Goal: Information Seeking & Learning: Learn about a topic

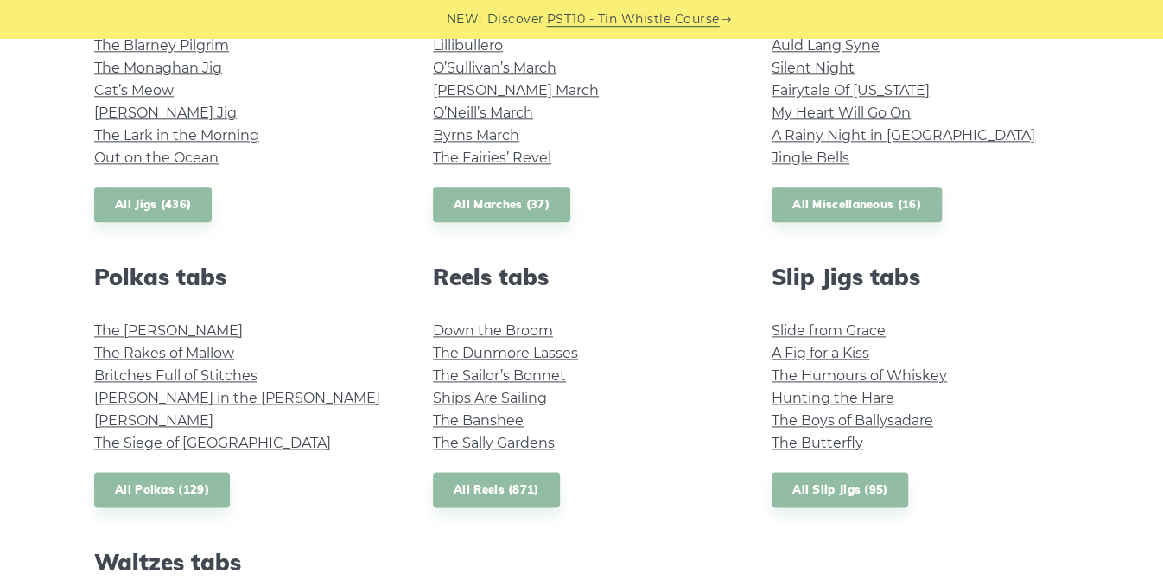
scroll to position [1054, 0]
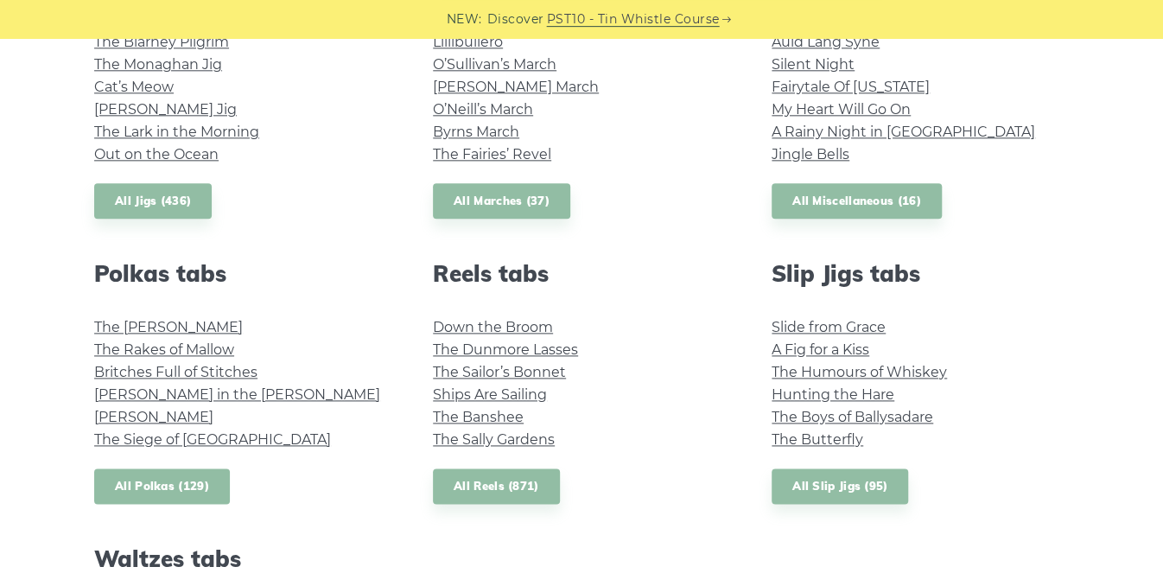
click at [167, 480] on link "All Polkas (129)" at bounding box center [162, 485] width 136 height 35
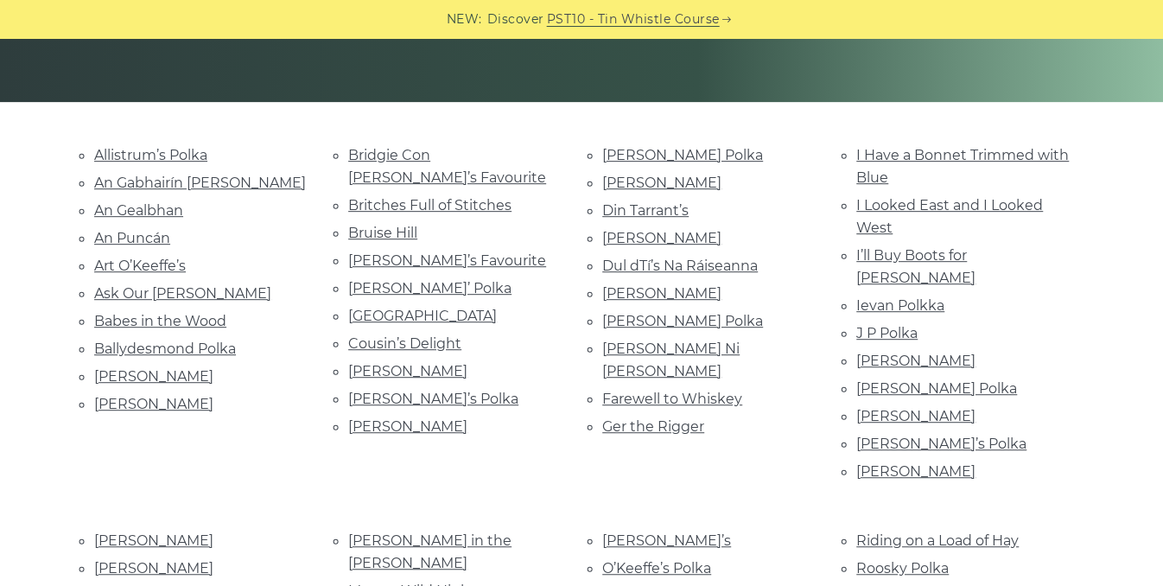
scroll to position [348, 0]
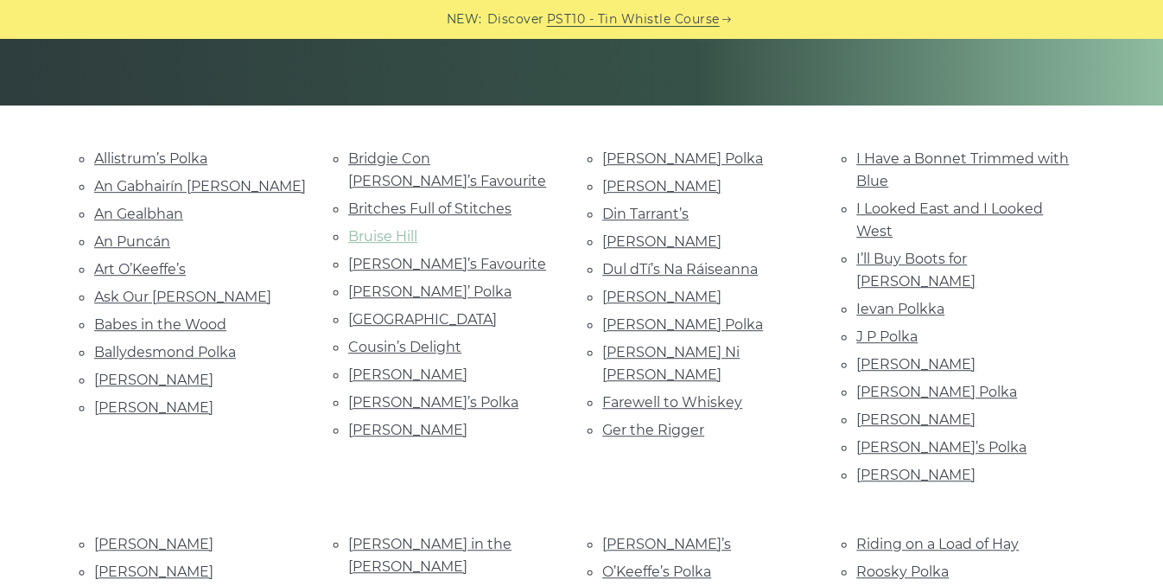
click at [393, 228] on link "Bruise Hill" at bounding box center [382, 236] width 69 height 16
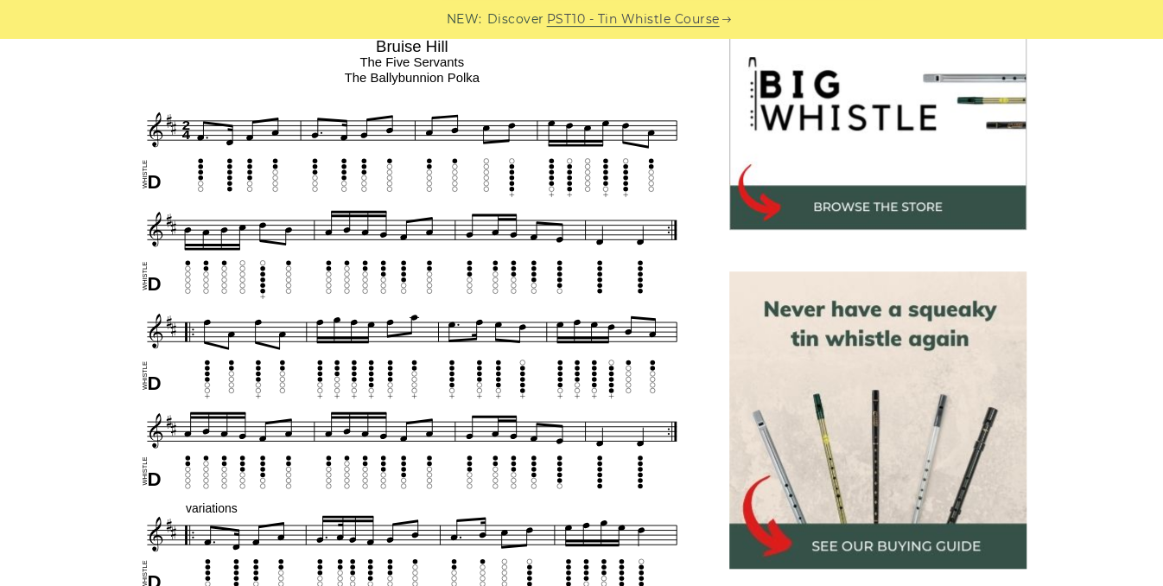
scroll to position [566, 0]
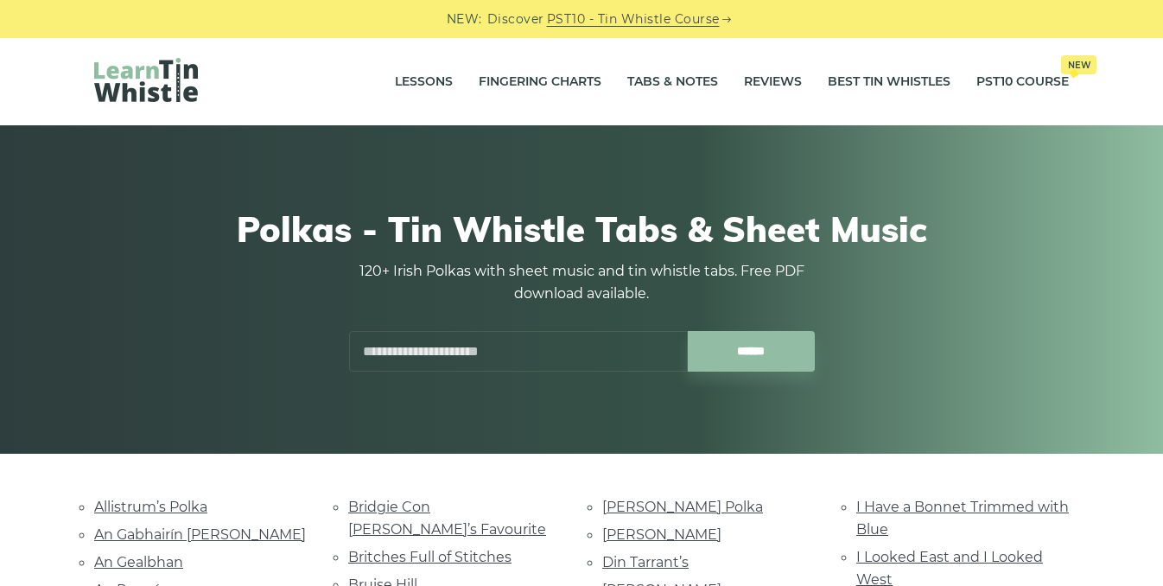
scroll to position [348, 0]
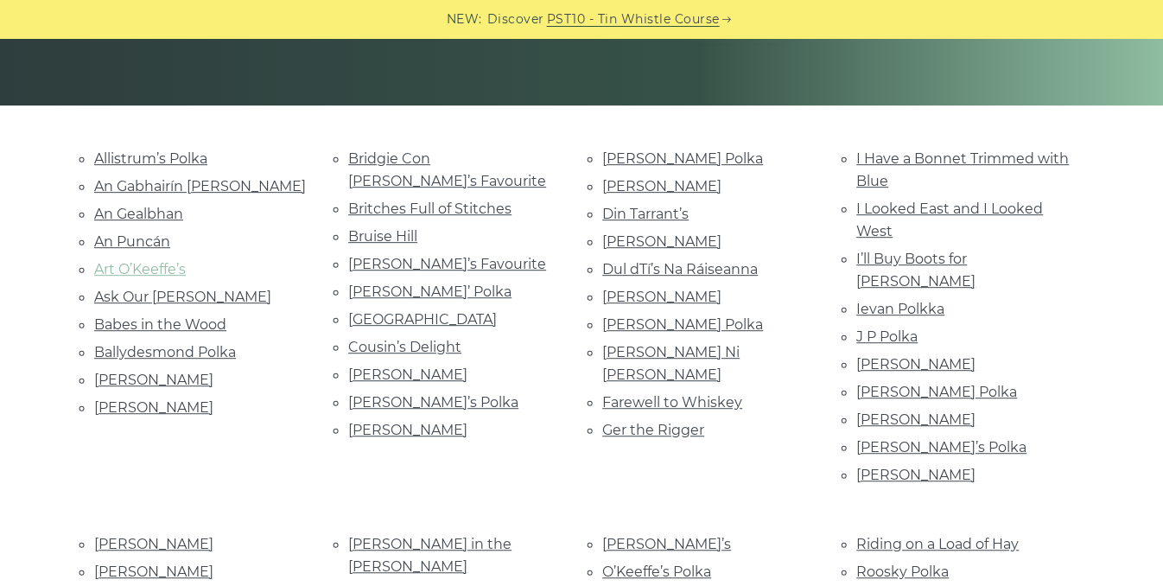
click at [129, 263] on link "Art O’Keeffe’s" at bounding box center [140, 269] width 92 height 16
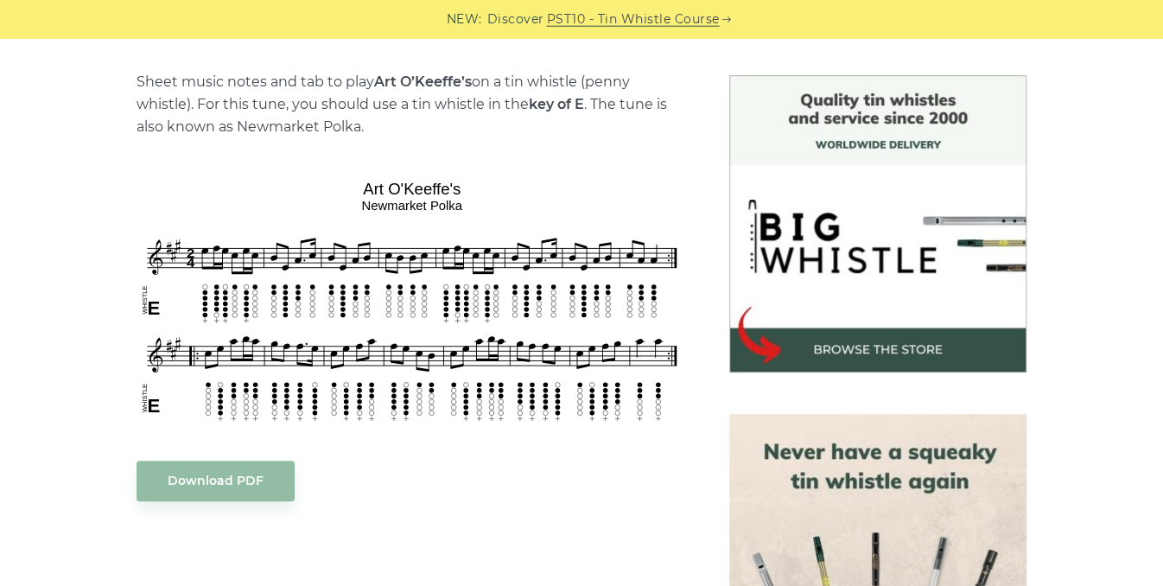
scroll to position [426, 0]
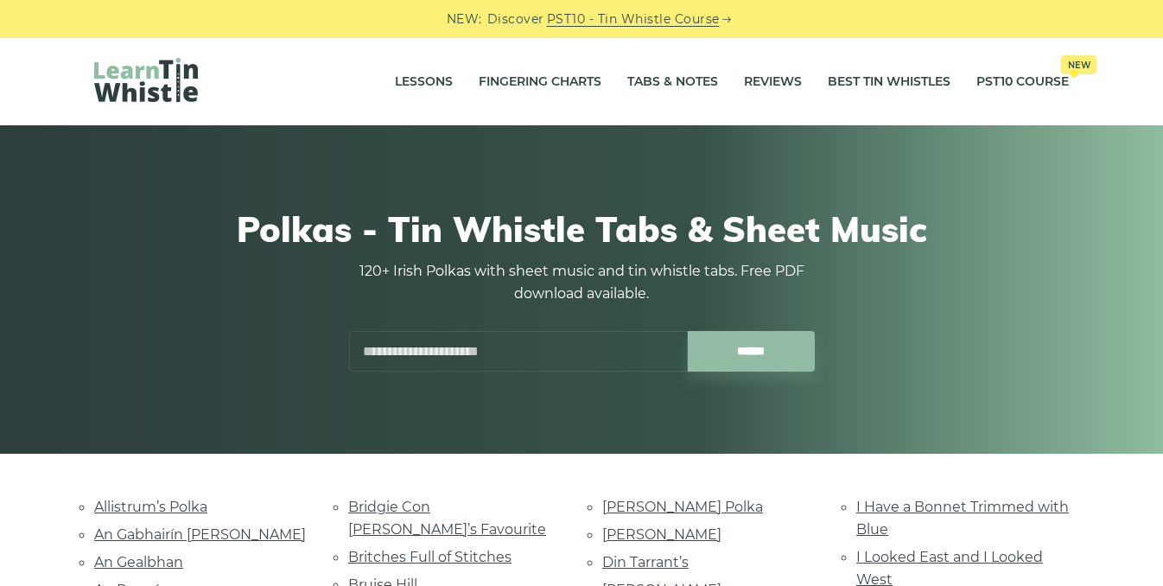
scroll to position [348, 0]
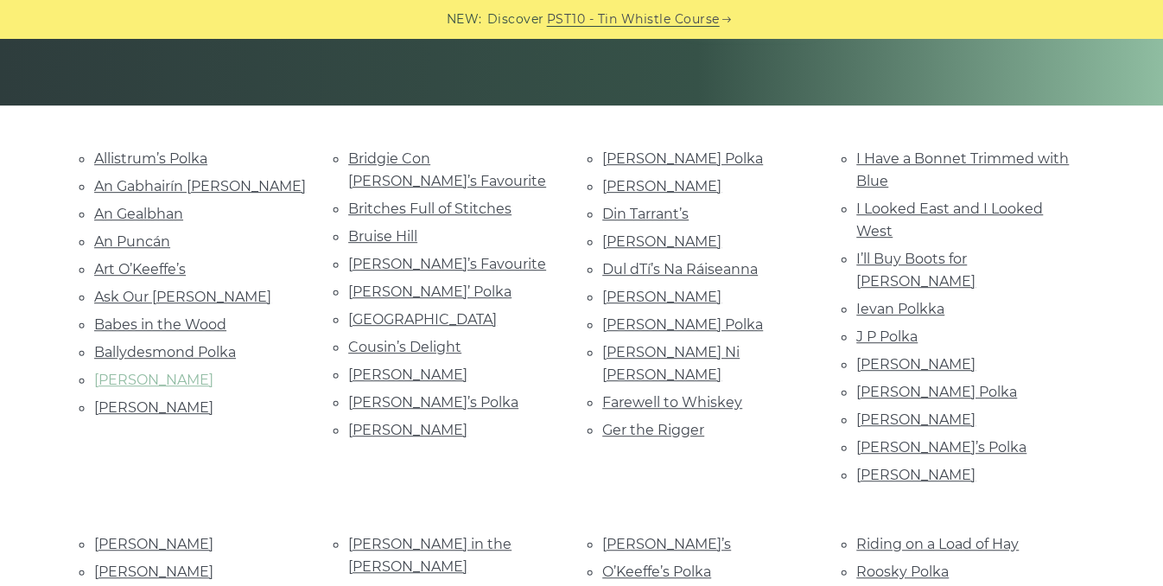
click at [160, 379] on link "Biddy Martin’s" at bounding box center [153, 379] width 119 height 16
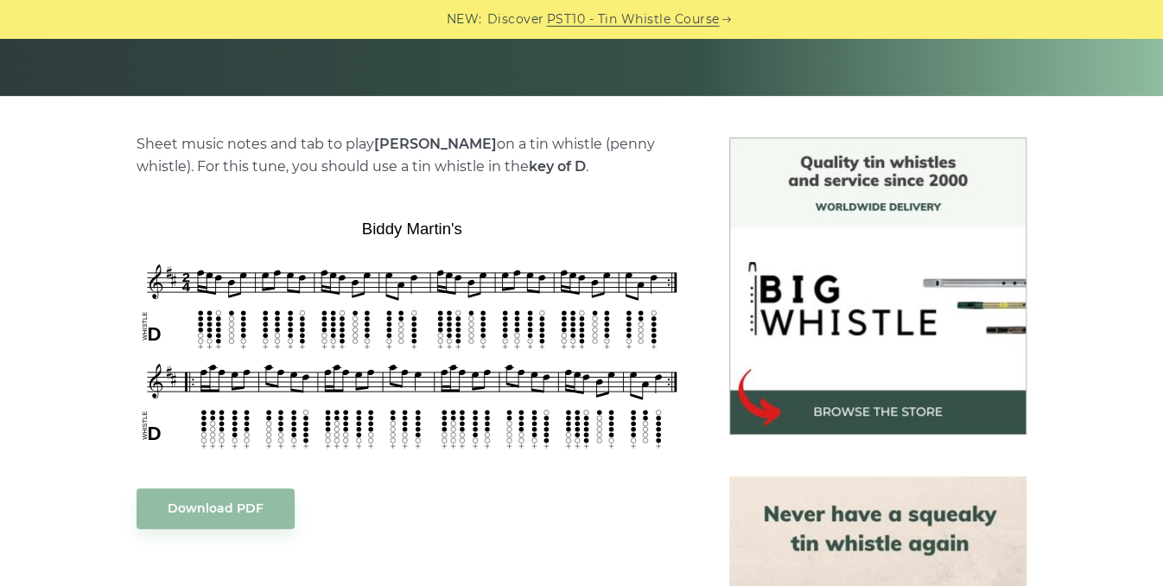
scroll to position [365, 0]
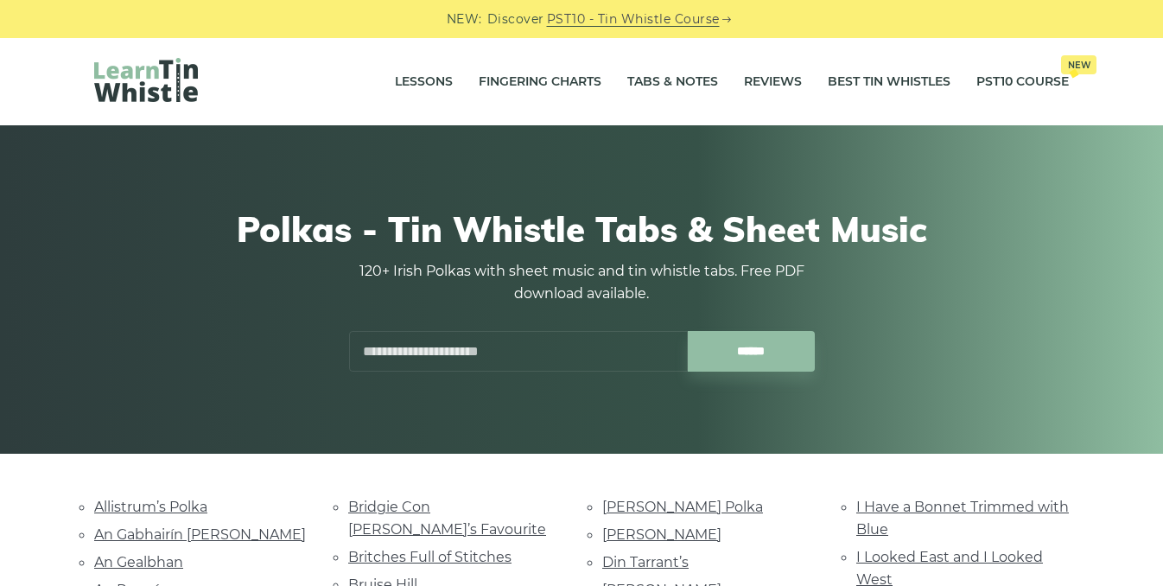
scroll to position [348, 0]
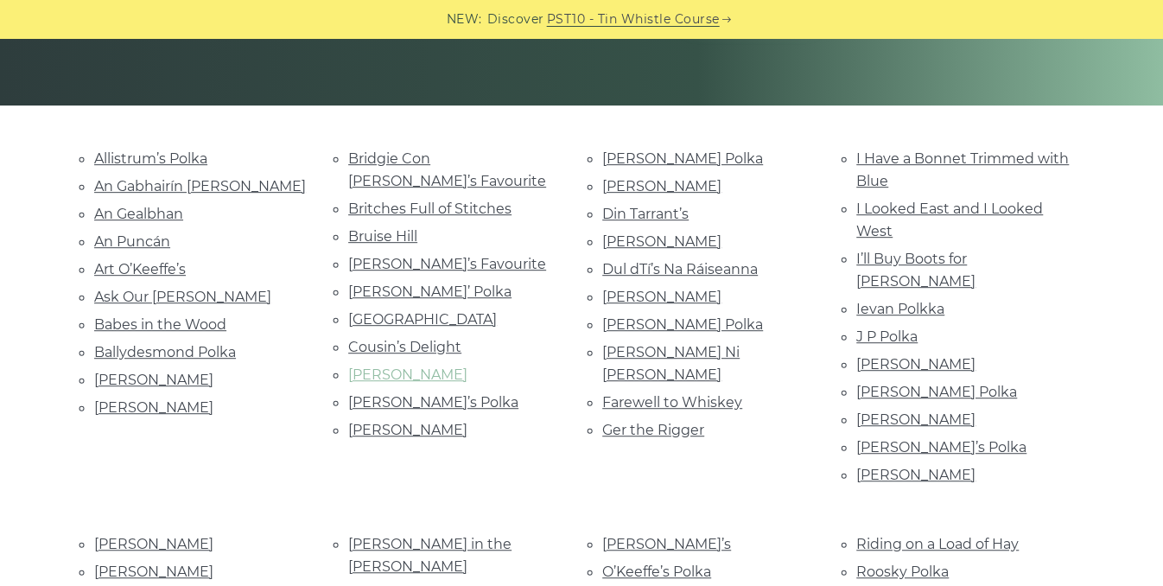
click at [393, 366] on link "[PERSON_NAME]" at bounding box center [407, 374] width 119 height 16
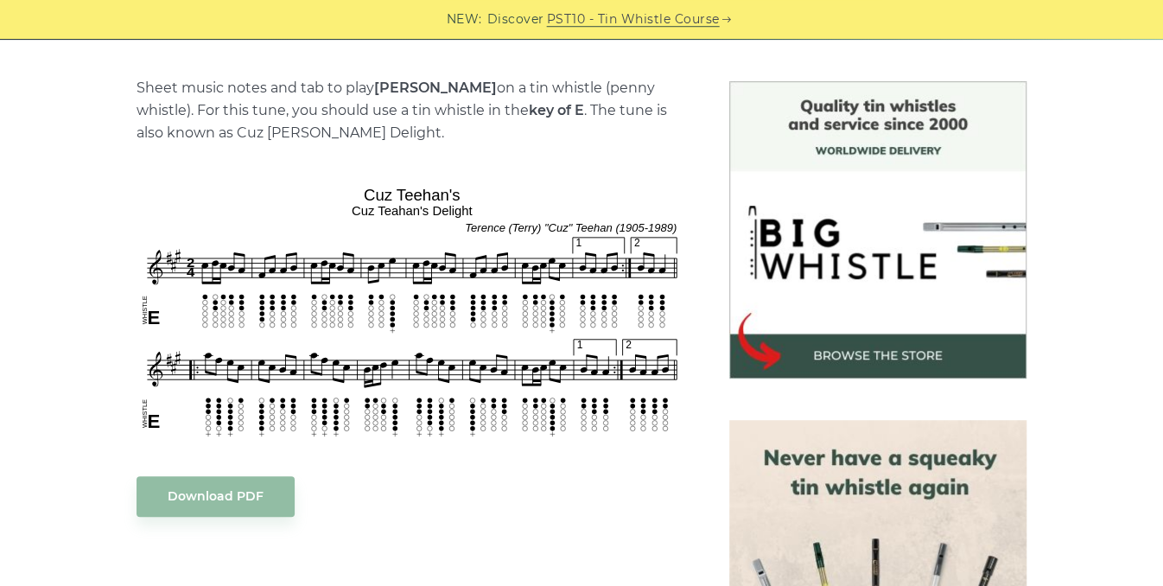
scroll to position [416, 0]
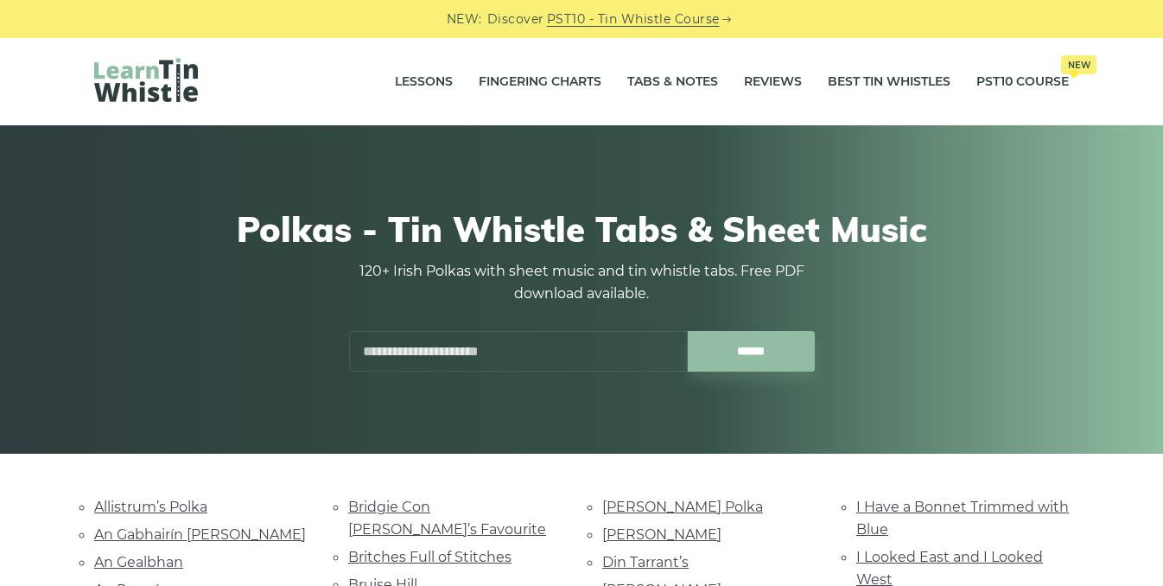
scroll to position [348, 0]
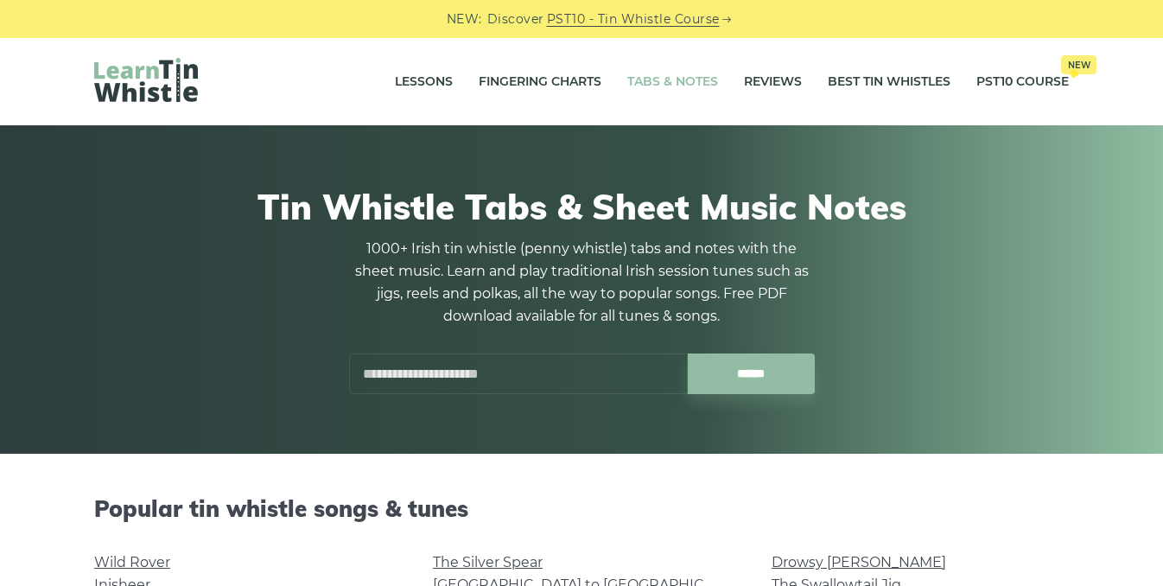
scroll to position [1054, 0]
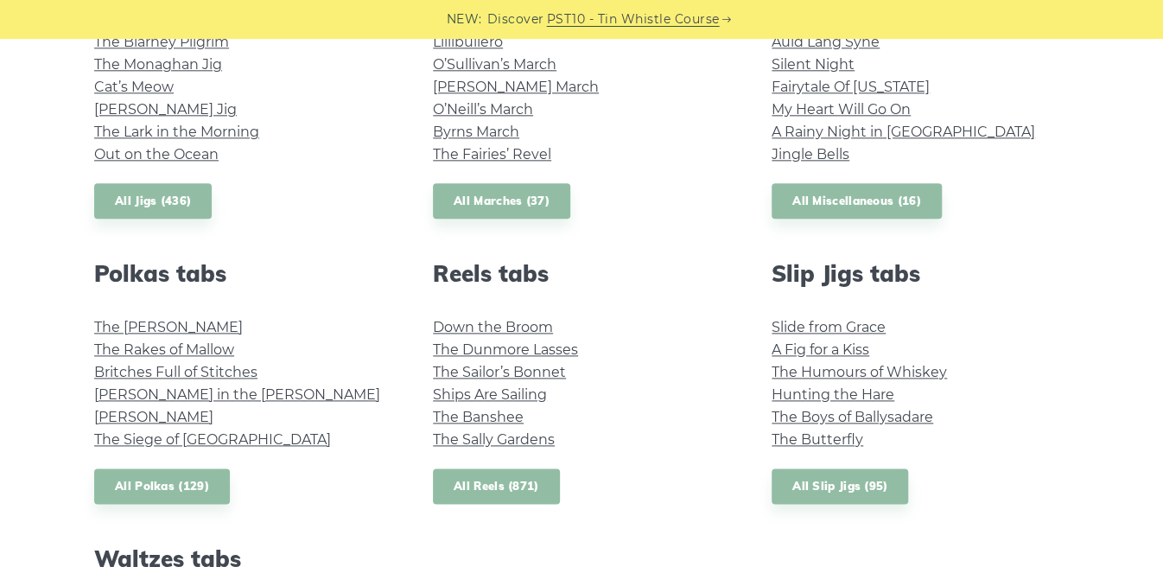
click at [479, 481] on link "All Reels (871)" at bounding box center [496, 485] width 127 height 35
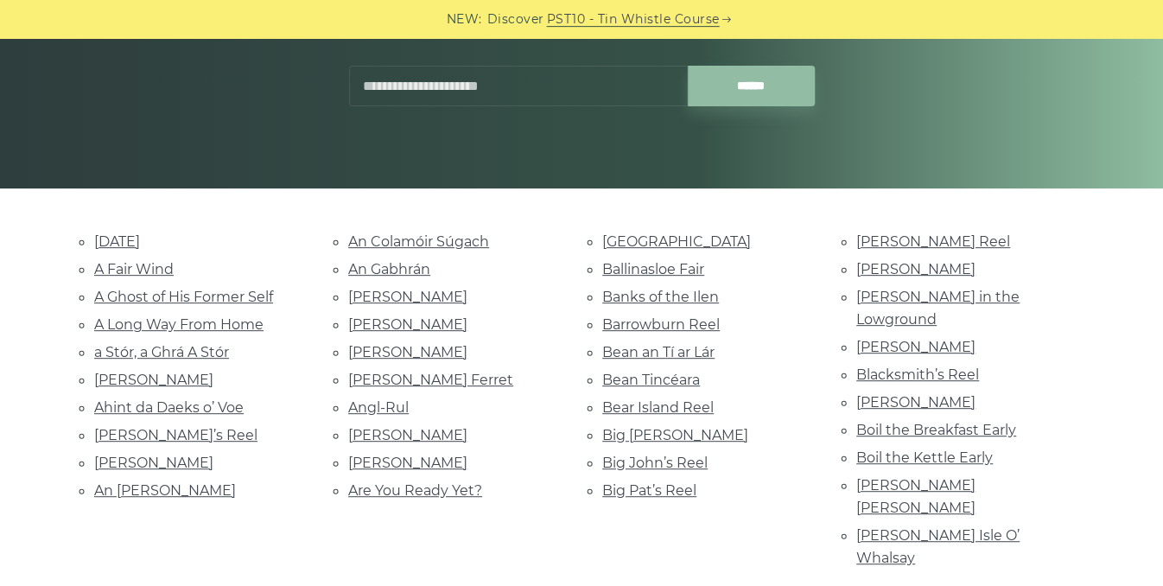
scroll to position [285, 0]
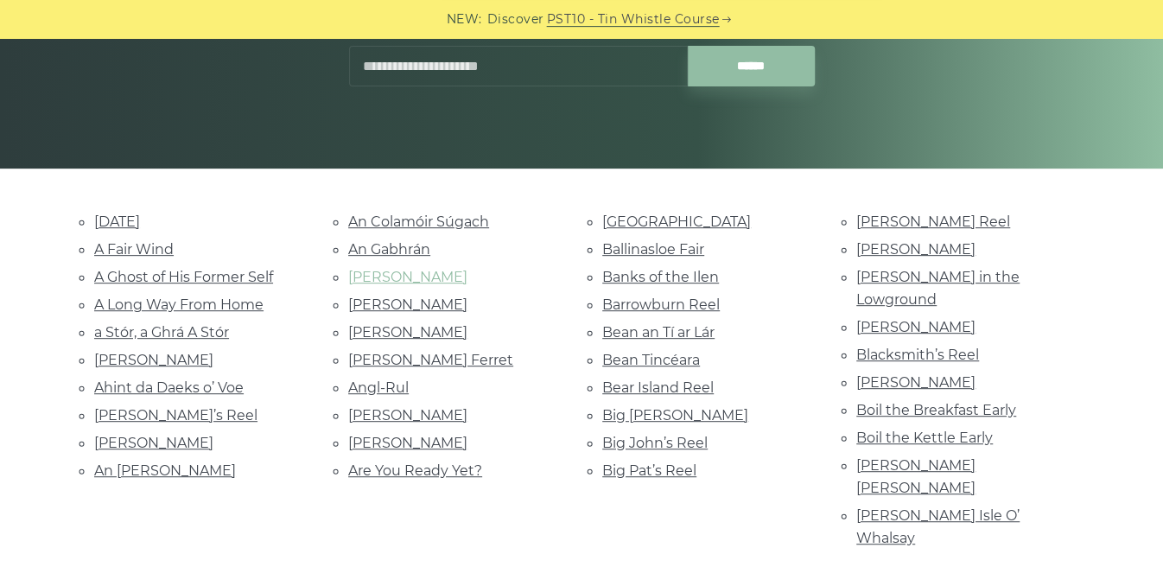
click at [390, 274] on link "[PERSON_NAME]" at bounding box center [407, 277] width 119 height 16
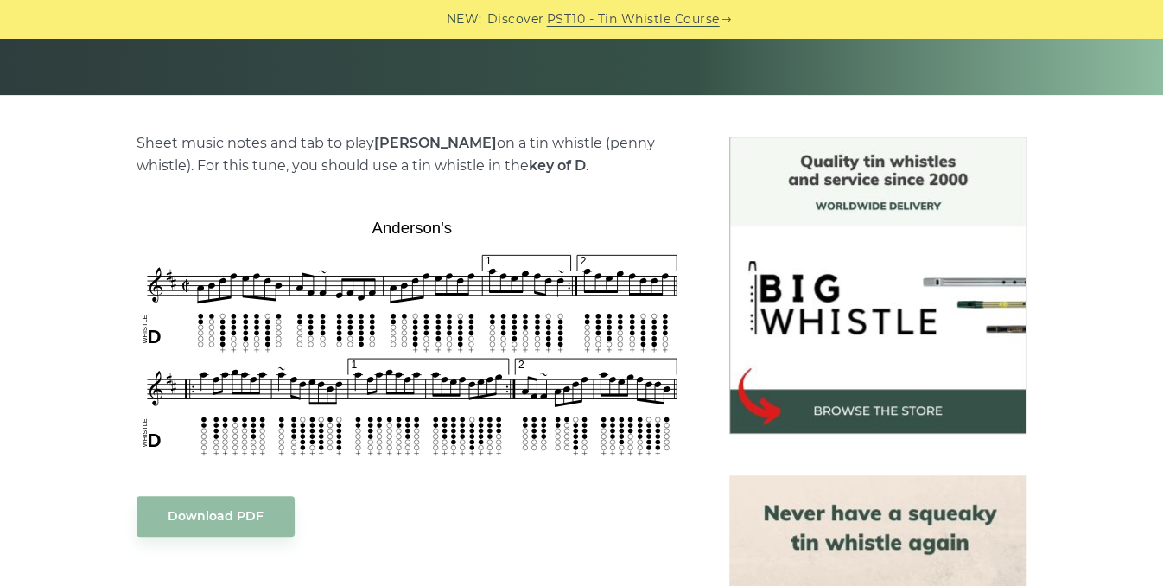
scroll to position [361, 0]
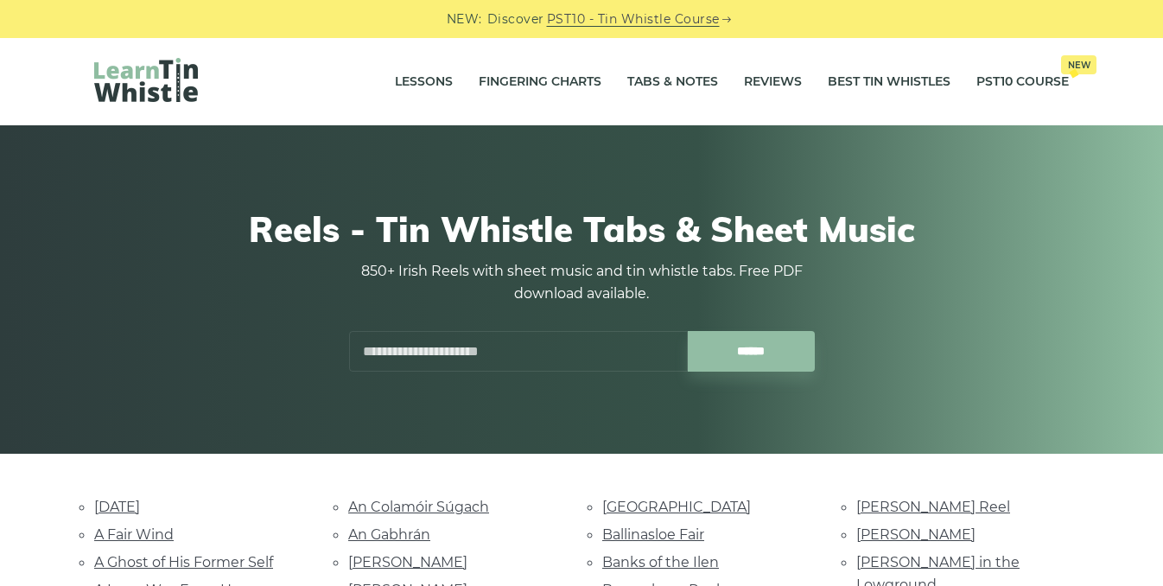
scroll to position [284, 0]
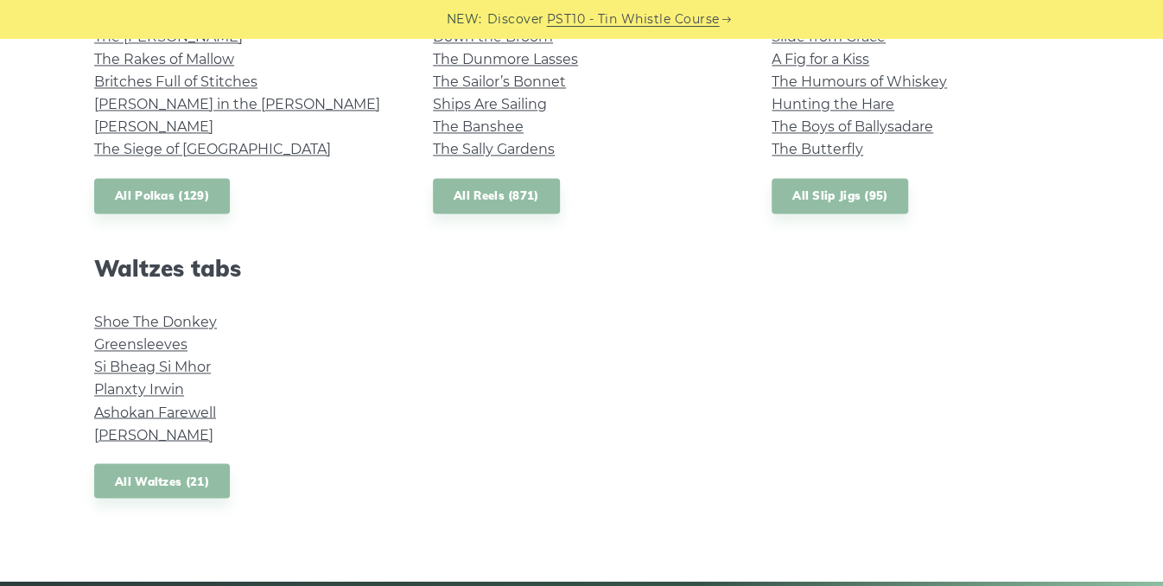
scroll to position [1350, 0]
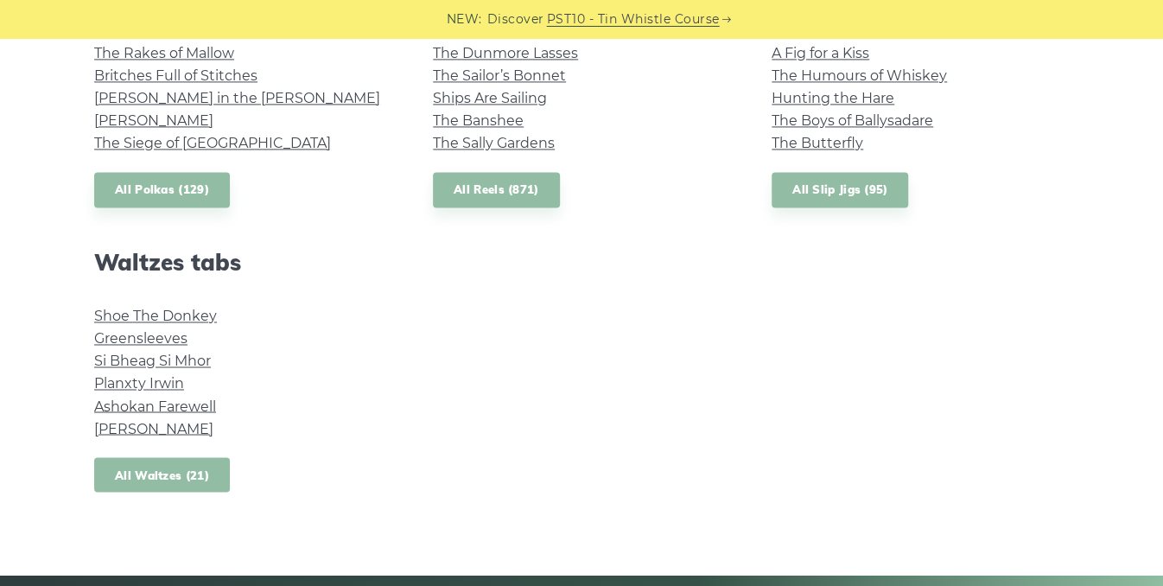
click at [155, 472] on link "All Waltzes (21)" at bounding box center [162, 474] width 136 height 35
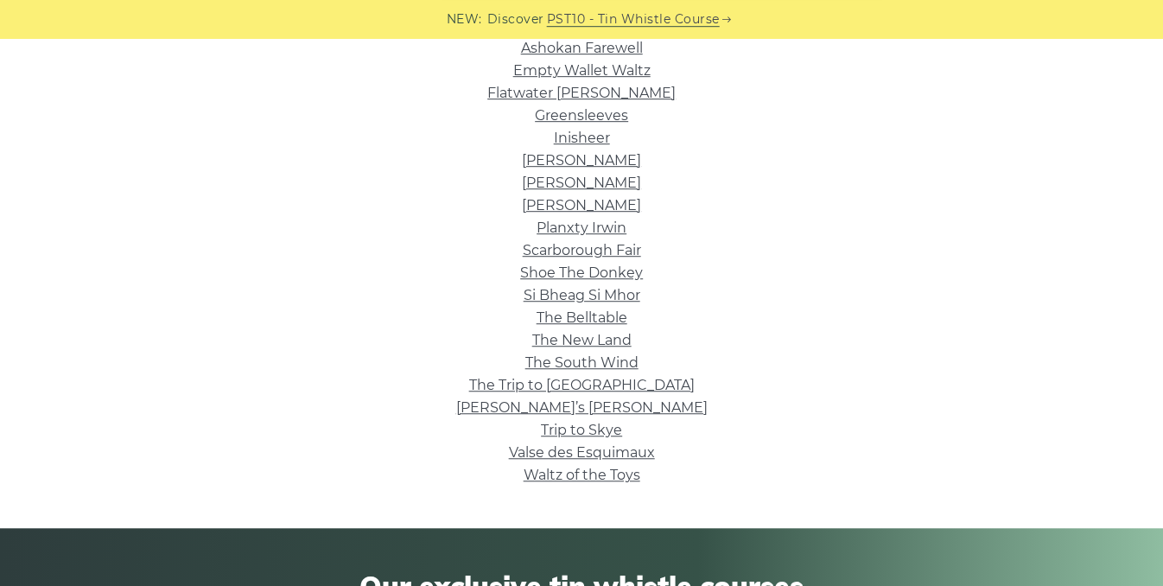
scroll to position [478, 0]
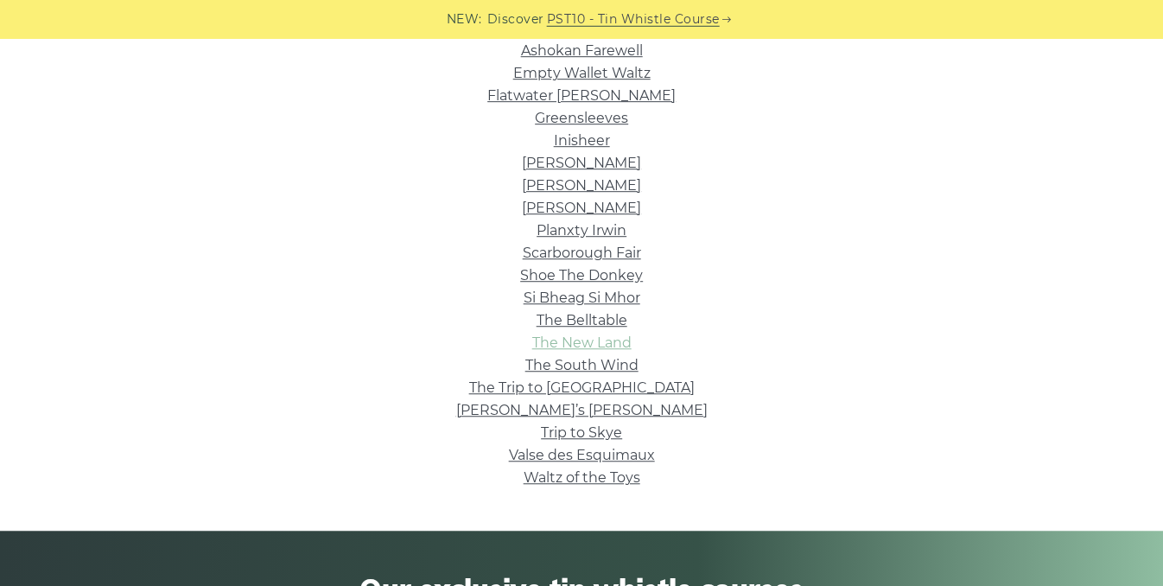
click at [617, 339] on link "The New Land" at bounding box center [581, 342] width 99 height 16
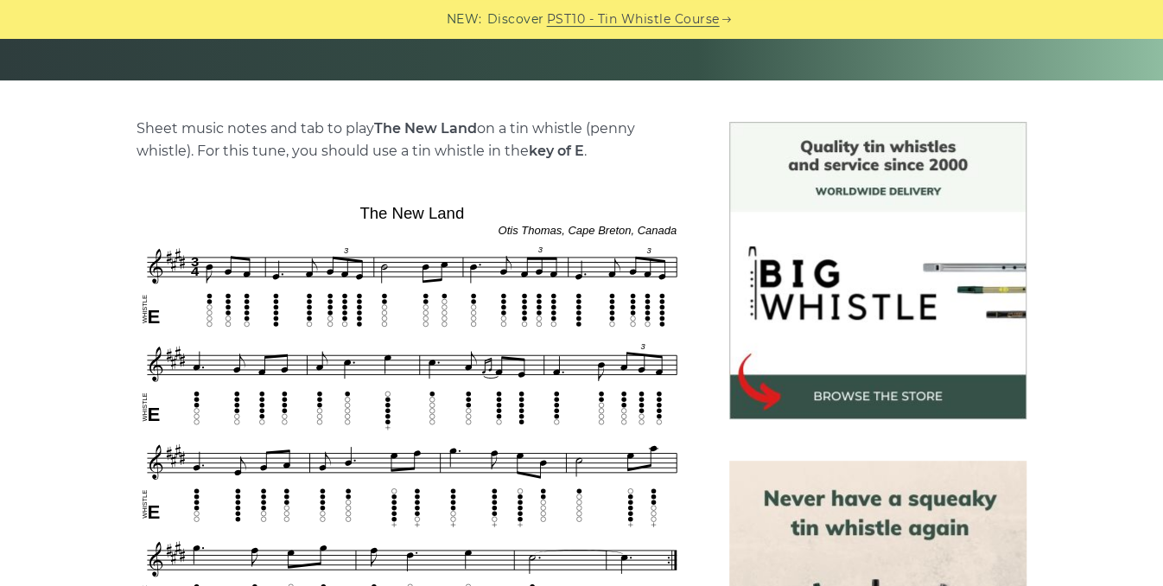
scroll to position [366, 0]
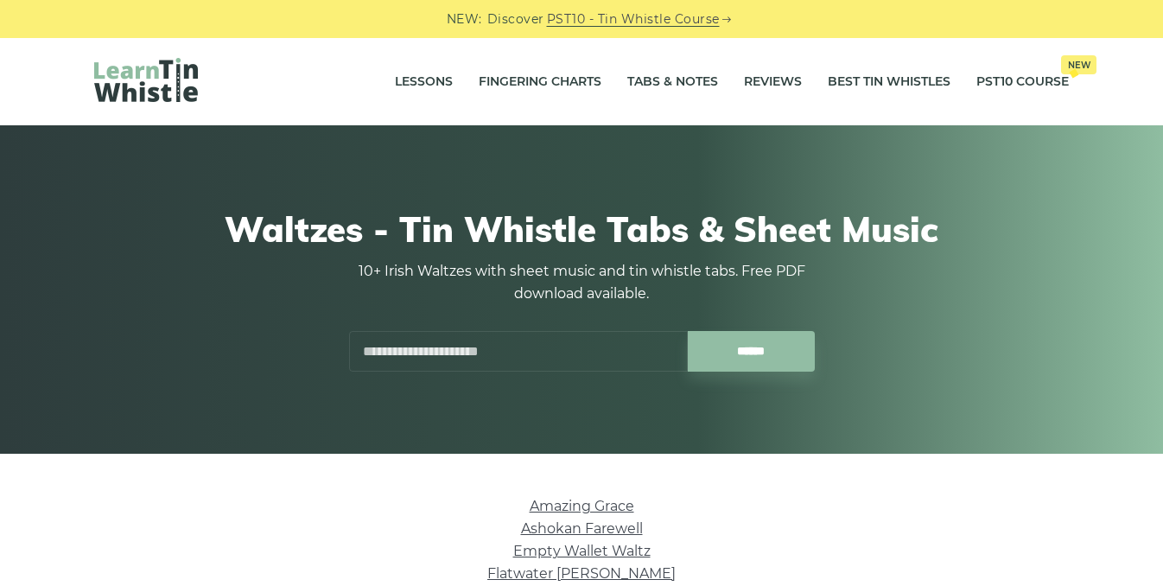
scroll to position [478, 0]
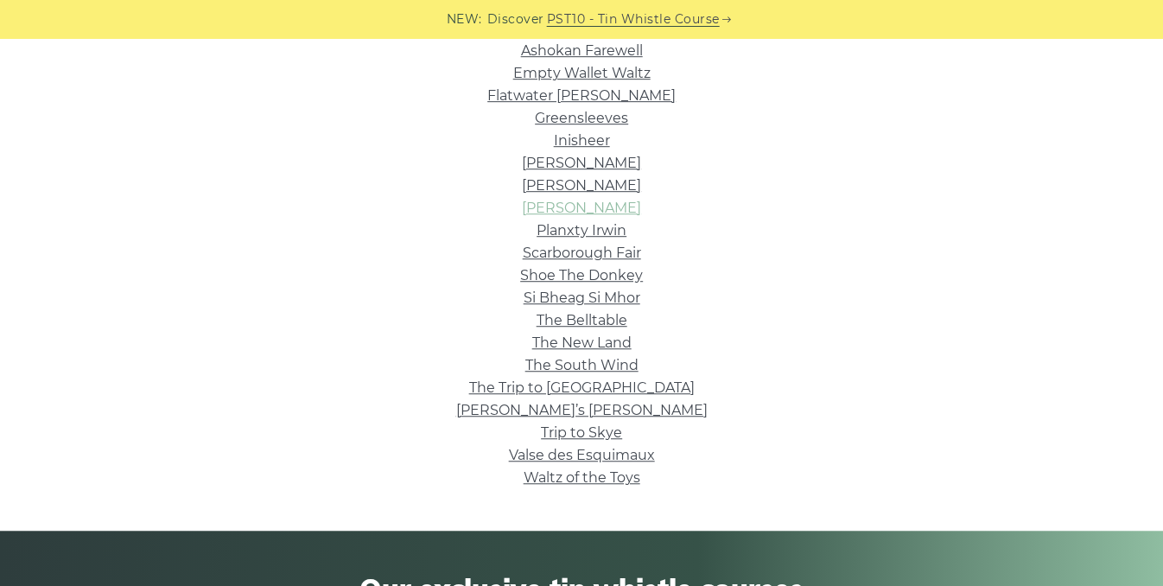
click at [595, 208] on link "Nerissa" at bounding box center [581, 208] width 119 height 16
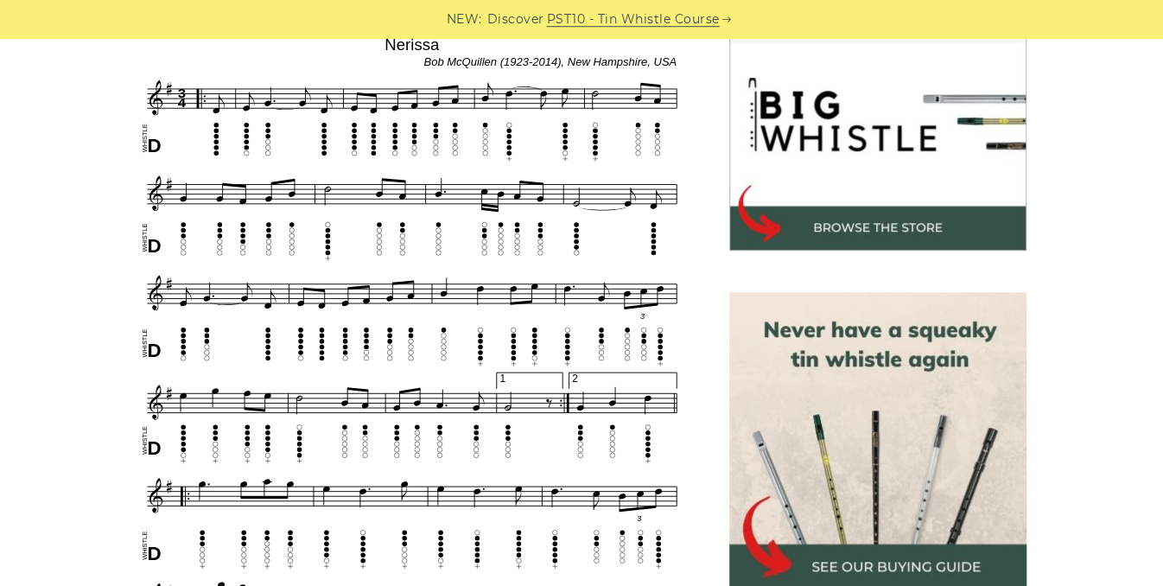
scroll to position [545, 0]
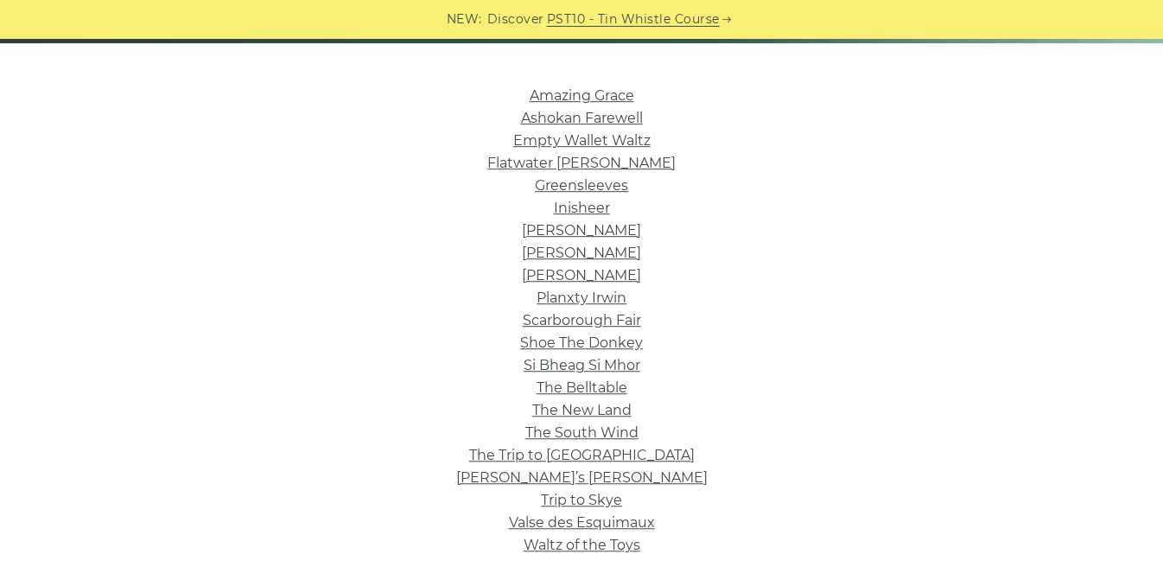
scroll to position [413, 0]
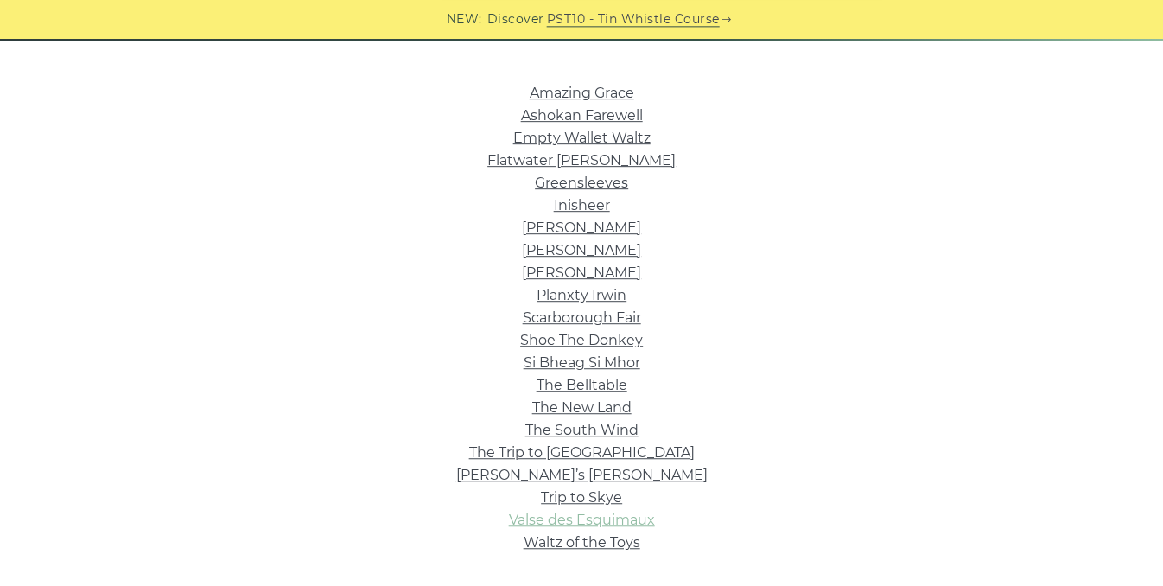
click at [634, 518] on link "Valse des Esquimaux" at bounding box center [582, 519] width 146 height 16
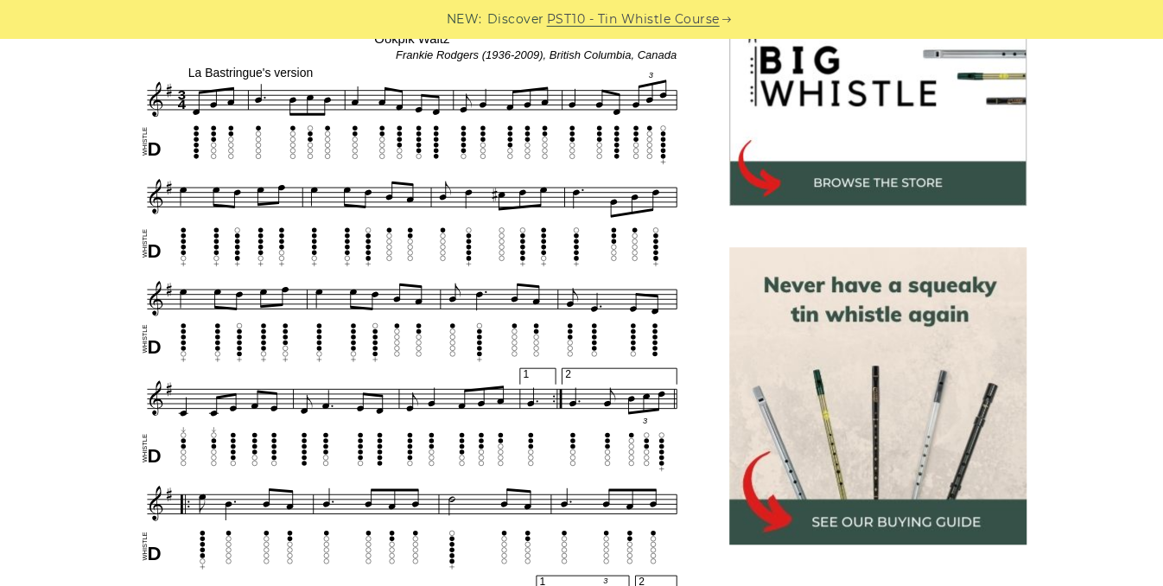
scroll to position [599, 0]
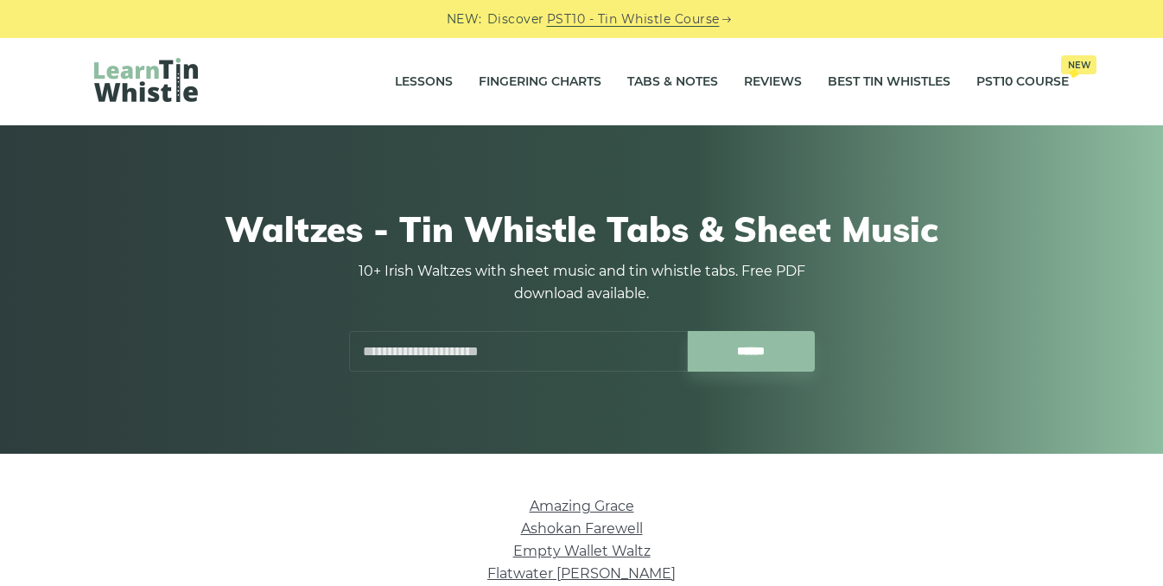
scroll to position [413, 0]
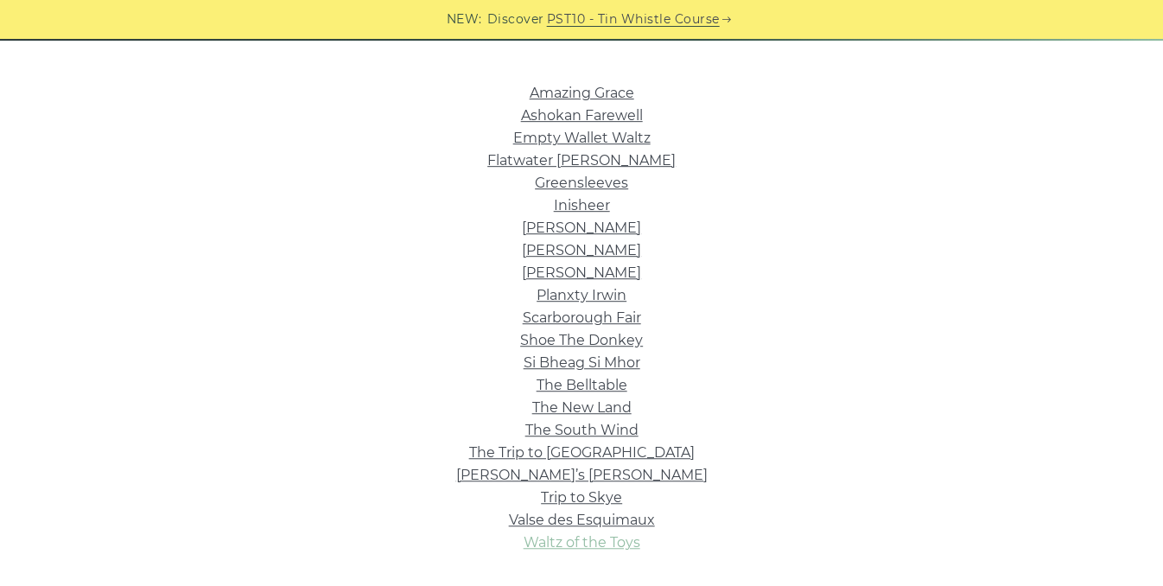
click at [574, 544] on link "Waltz of the Toys" at bounding box center [581, 542] width 117 height 16
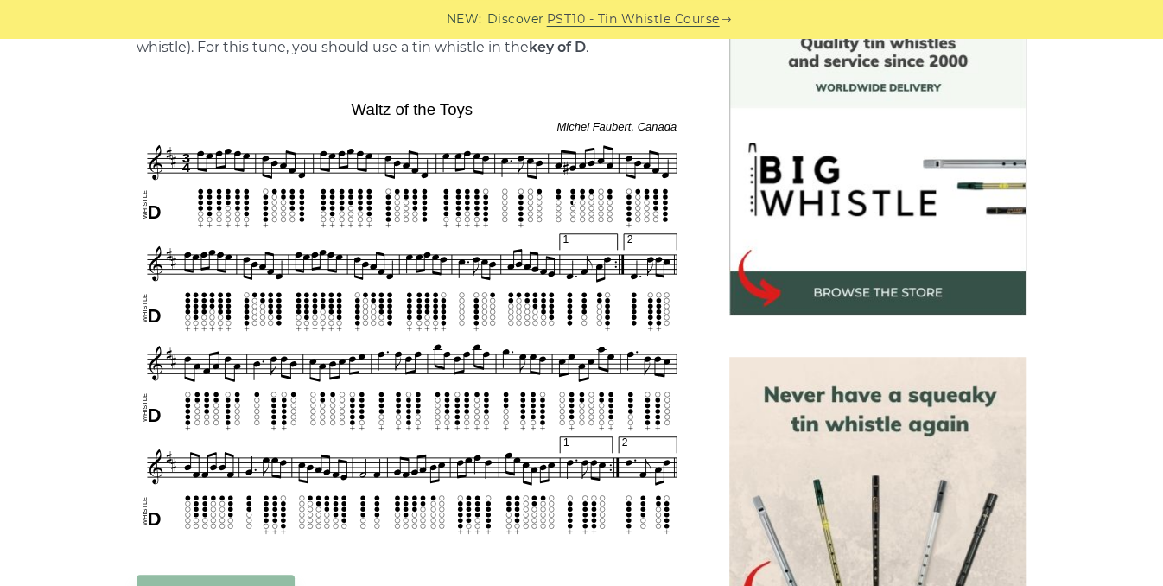
scroll to position [467, 0]
